Goal: Task Accomplishment & Management: Use online tool/utility

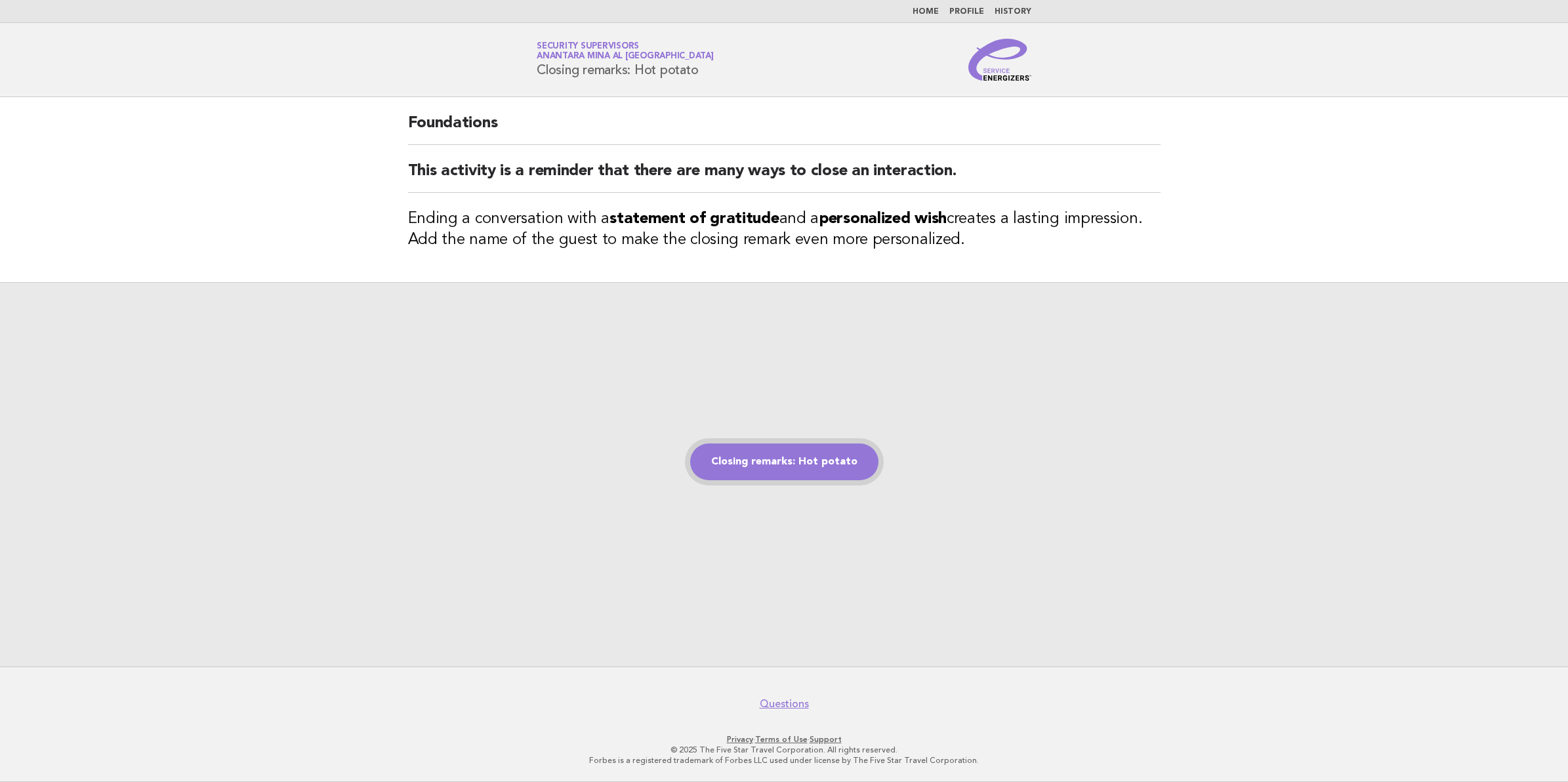
click at [842, 457] on link "Closing remarks: Hot potato" at bounding box center [785, 462] width 188 height 37
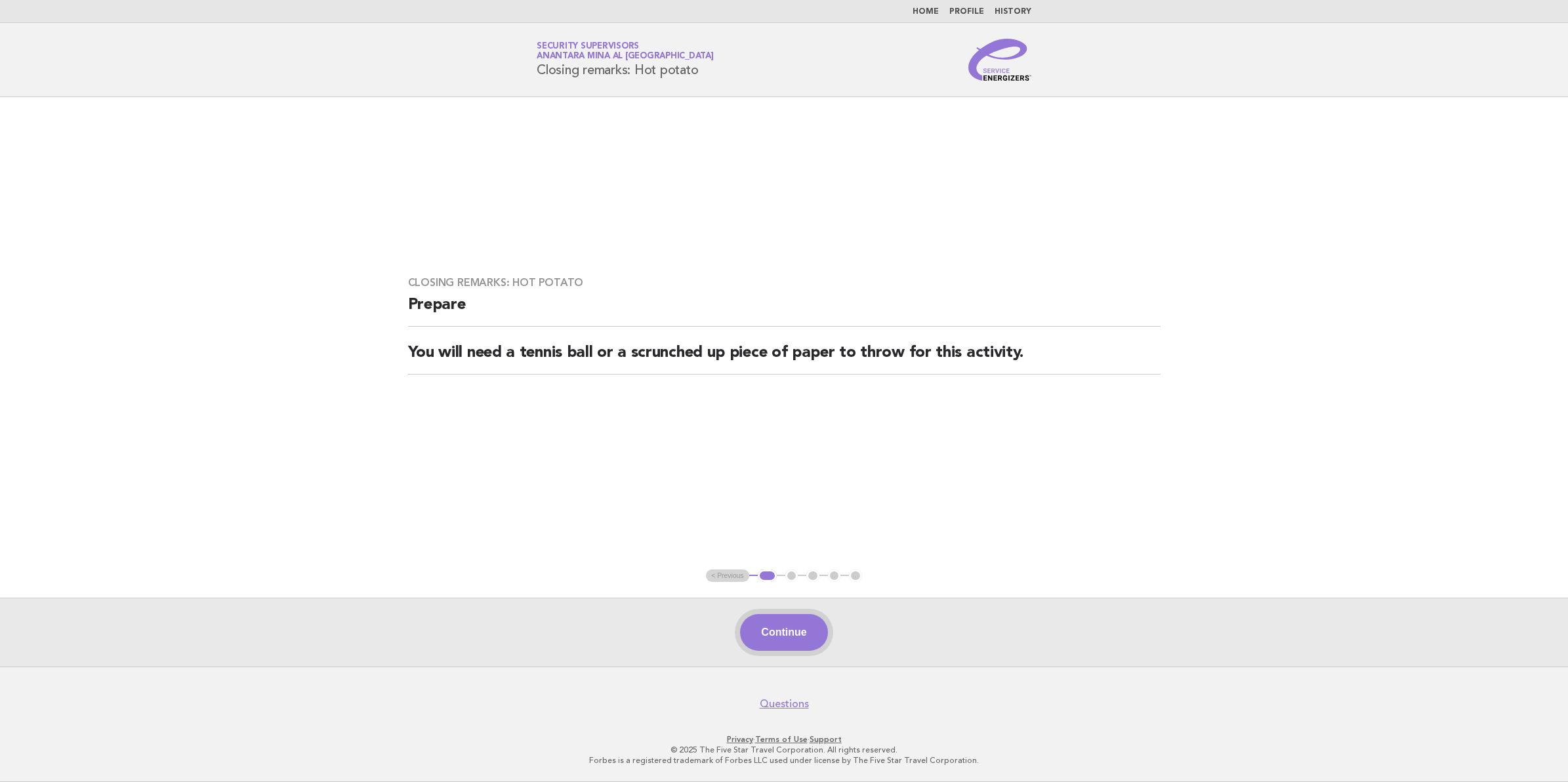
click at [790, 649] on button "Continue" at bounding box center [783, 633] width 87 height 37
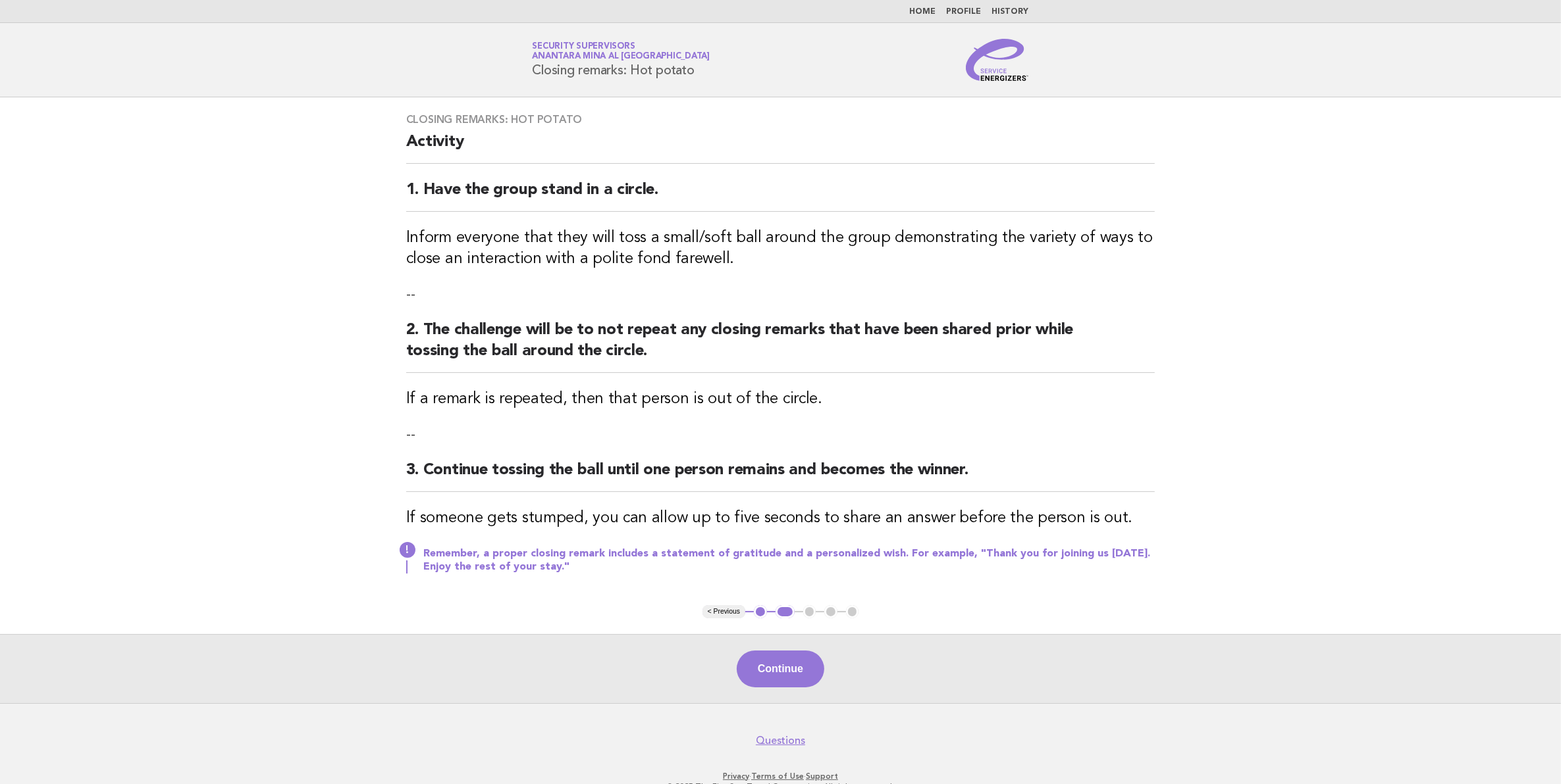
click at [453, 559] on p "Remember, a proper closing remark includes a statement of gratitude and a perso…" at bounding box center [789, 560] width 732 height 26
click at [793, 668] on button "Continue" at bounding box center [780, 670] width 87 height 37
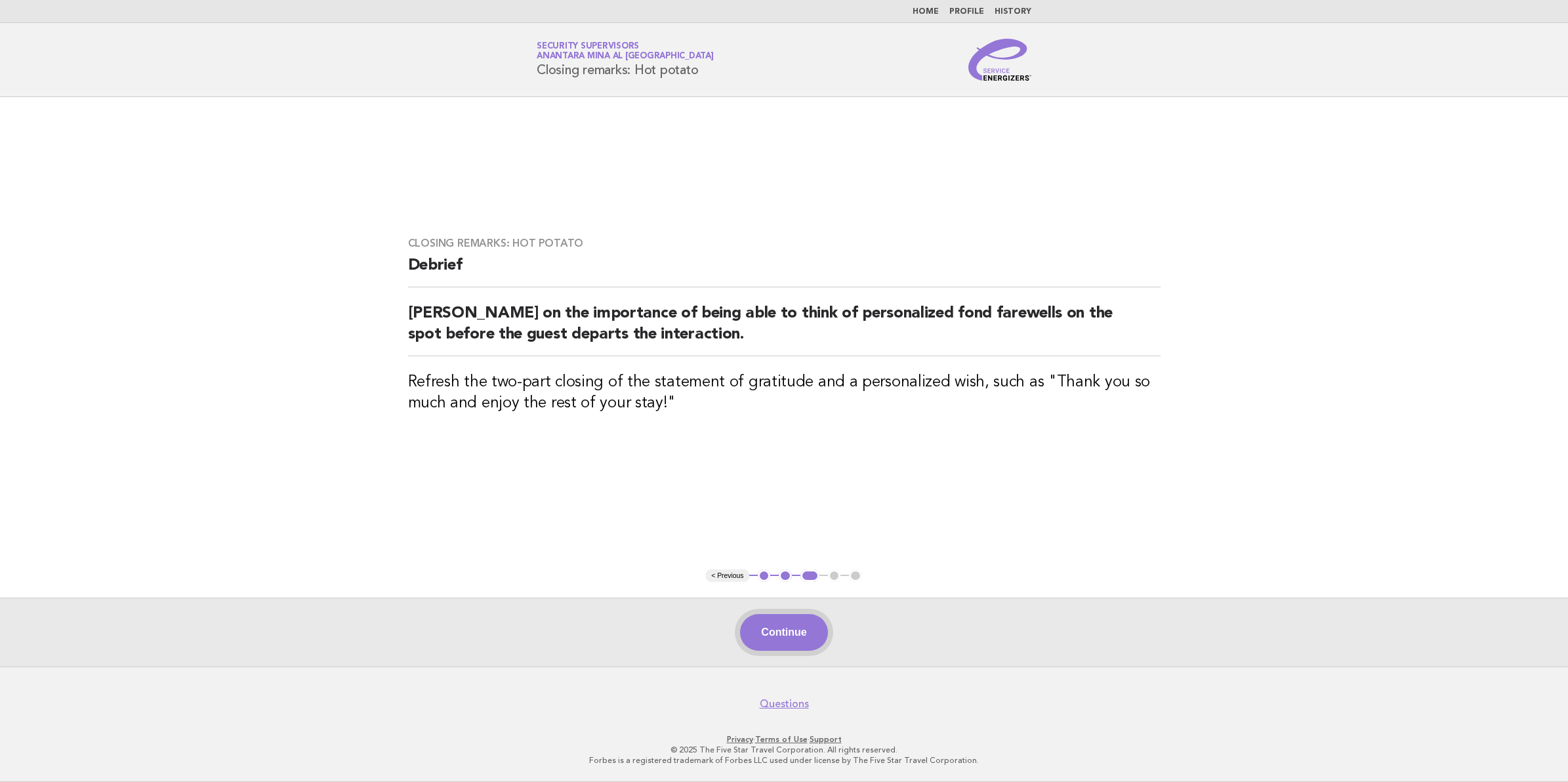
click at [775, 628] on button "Continue" at bounding box center [783, 633] width 87 height 37
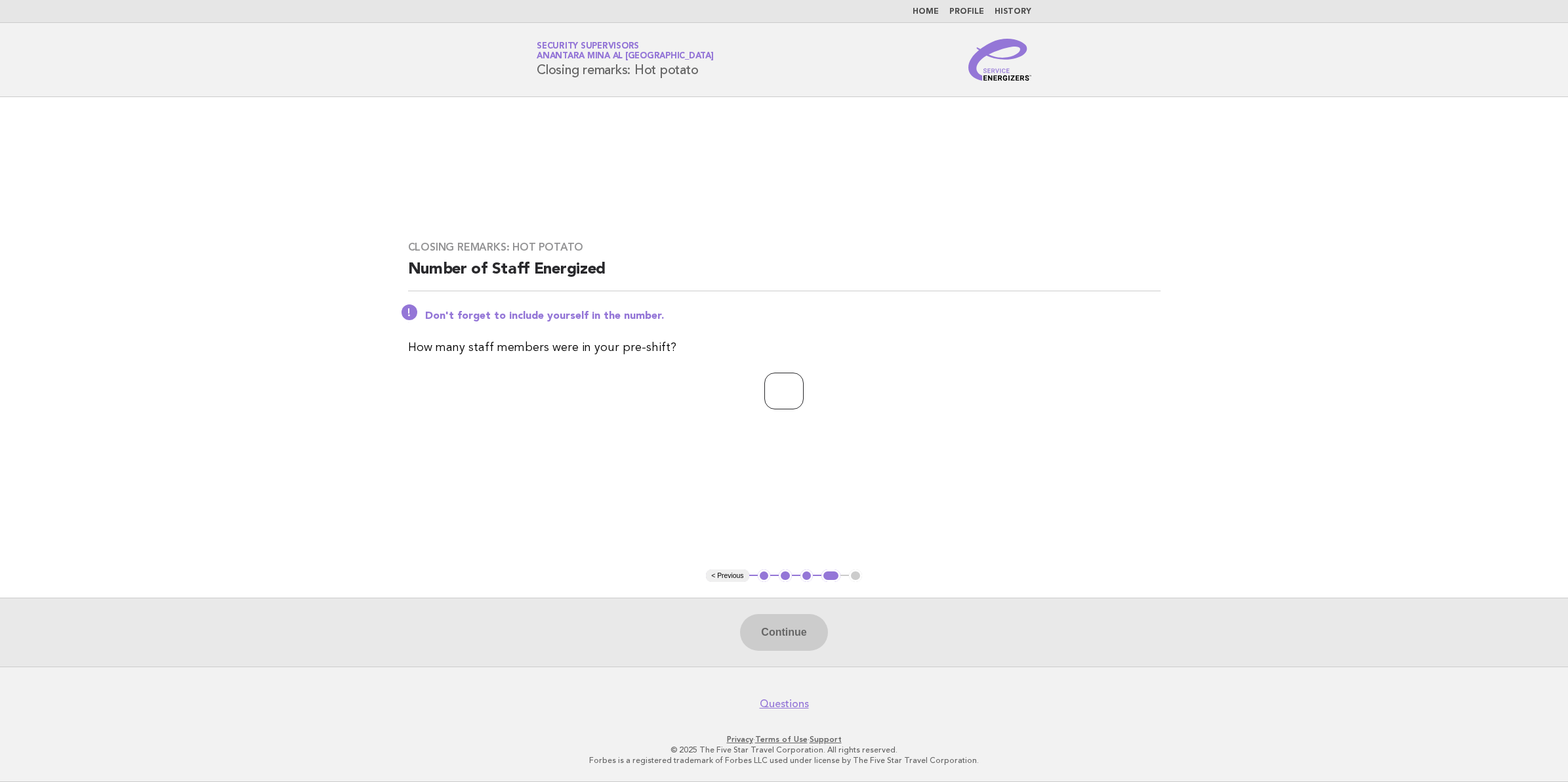
click at [778, 392] on input "number" at bounding box center [783, 391] width 39 height 37
type input "**"
click at [765, 632] on button "Continue" at bounding box center [783, 633] width 87 height 37
